Goal: Find specific fact: Find contact information

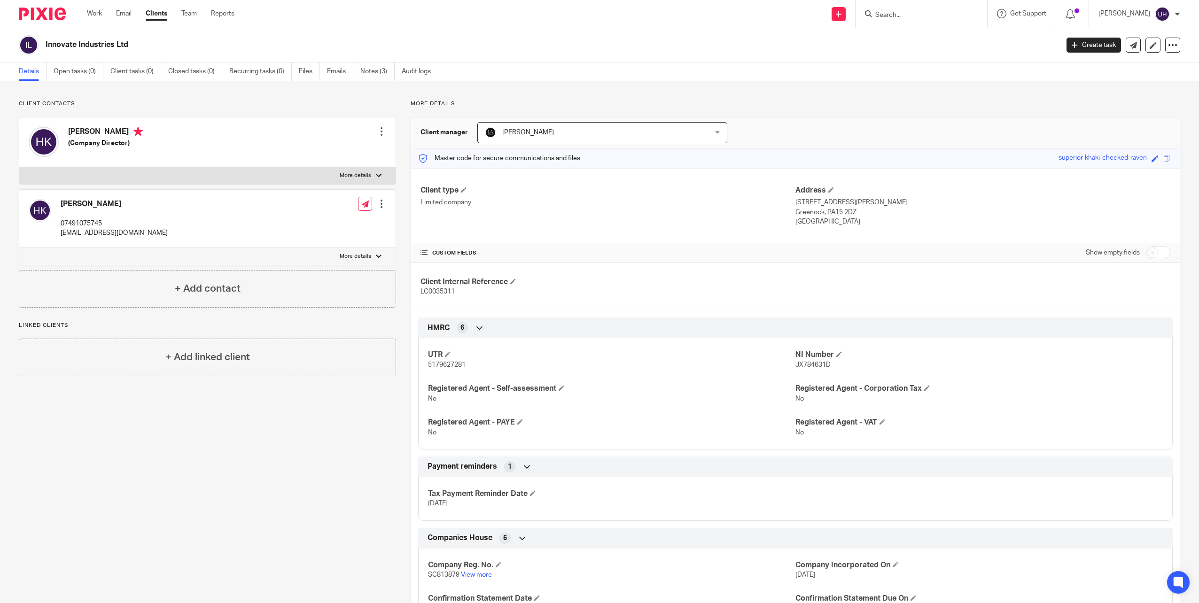
click at [890, 13] on input "Search" at bounding box center [917, 15] width 85 height 8
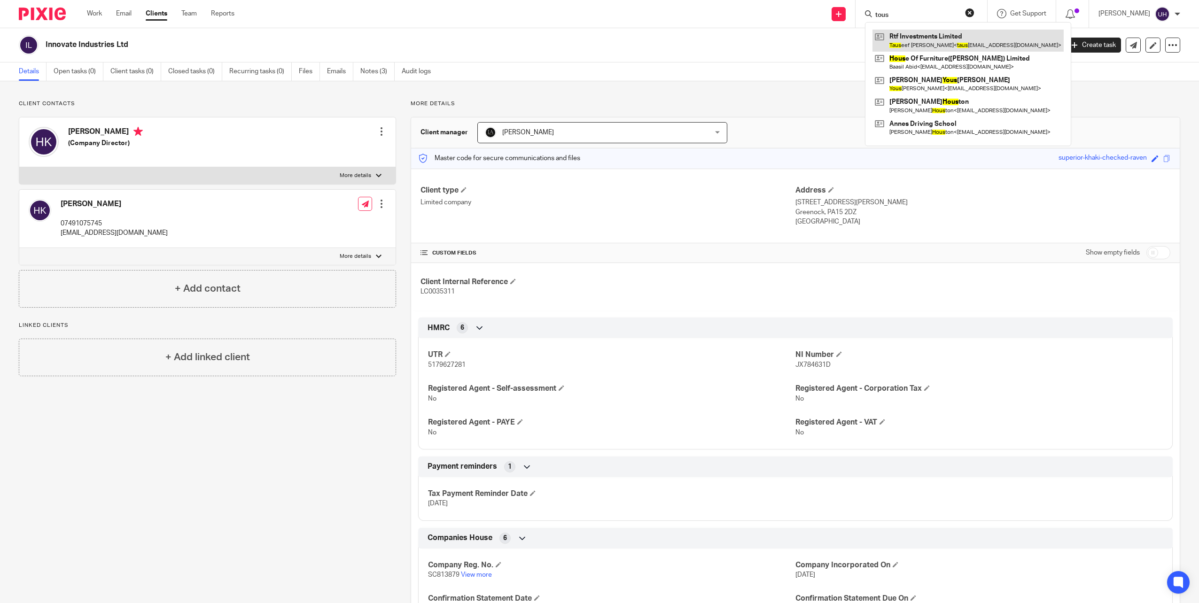
type input "tous"
click at [926, 35] on link at bounding box center [968, 41] width 191 height 22
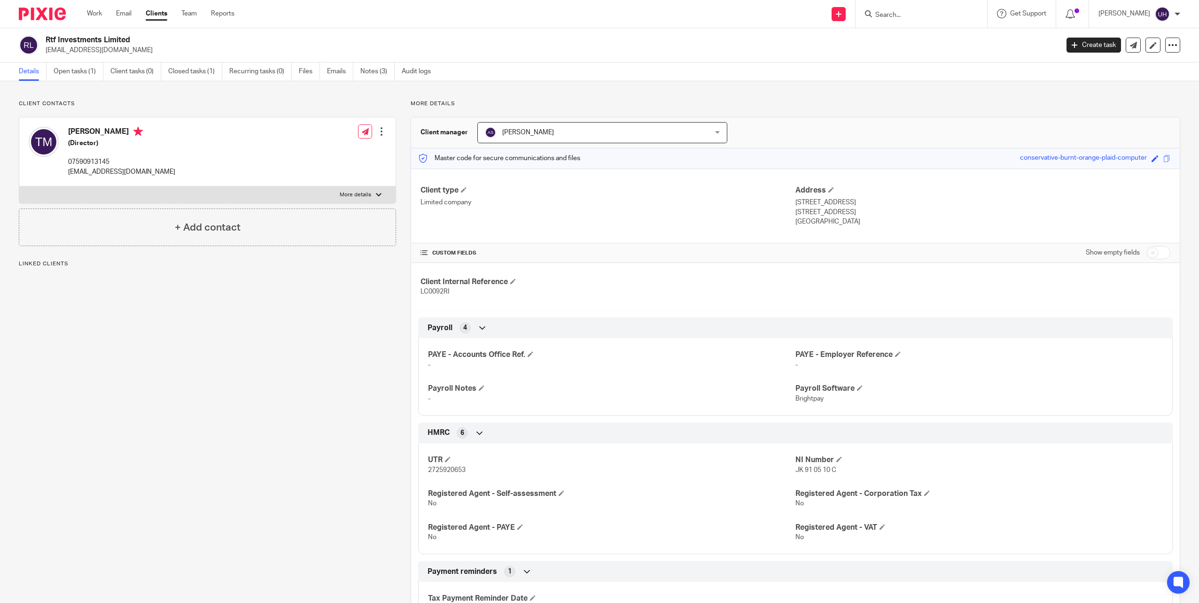
click at [101, 169] on p "tauseef_masud@icloud.com" at bounding box center [121, 171] width 107 height 9
copy div "tauseef_masud@icloud.com"
